Goal: Check status: Check status

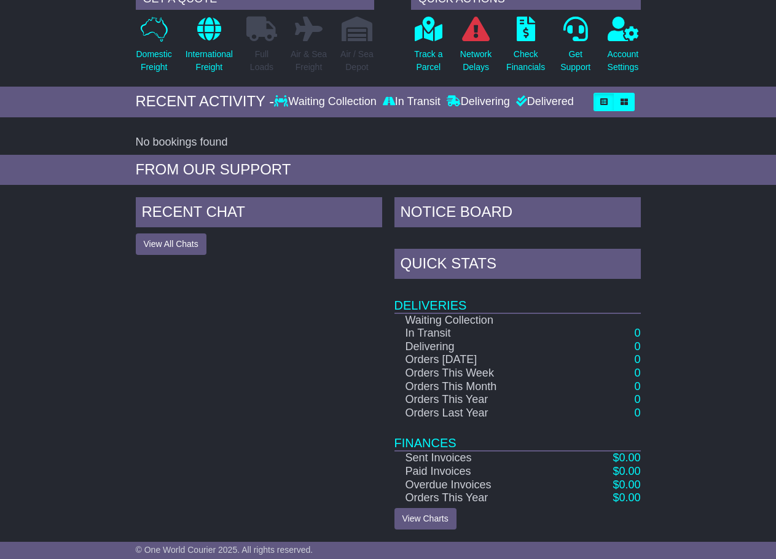
scroll to position [131, 0]
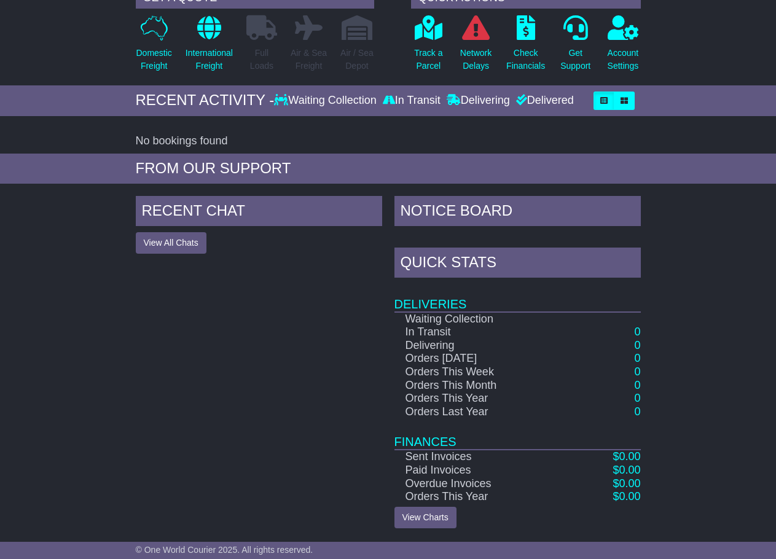
click at [699, 217] on div "RECENT CHAT View All Chats Hide All Chats NOTICE BOARD Quick Stats Deliveries W…" at bounding box center [388, 362] width 776 height 345
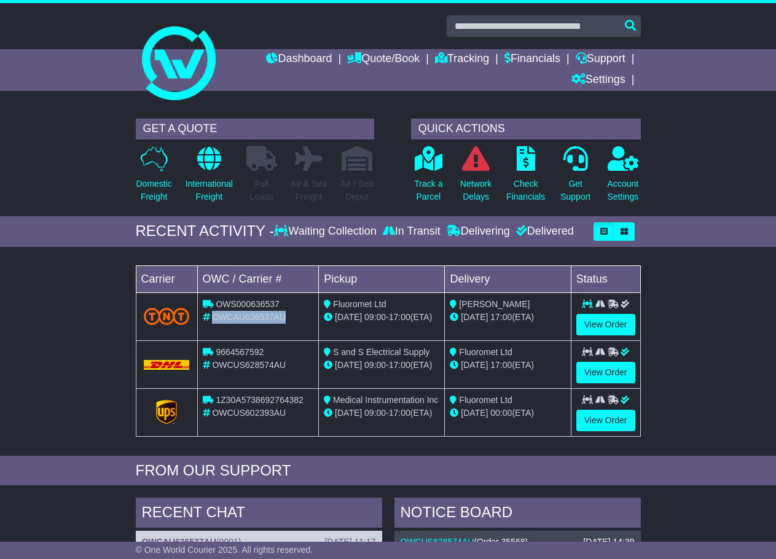
drag, startPoint x: 212, startPoint y: 316, endPoint x: 288, endPoint y: 318, distance: 75.6
click at [288, 318] on div "OWCAU636537AU" at bounding box center [258, 317] width 111 height 13
copy span "OWCAU636537AU"
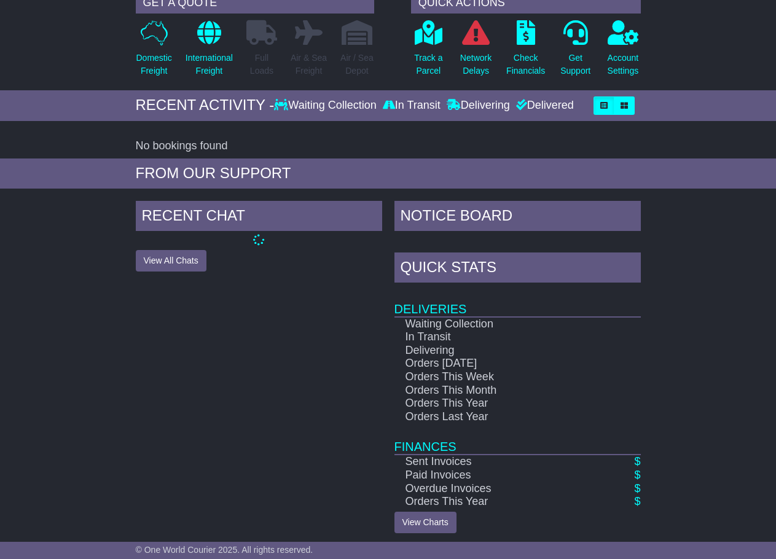
scroll to position [131, 0]
